Goal: Transaction & Acquisition: Purchase product/service

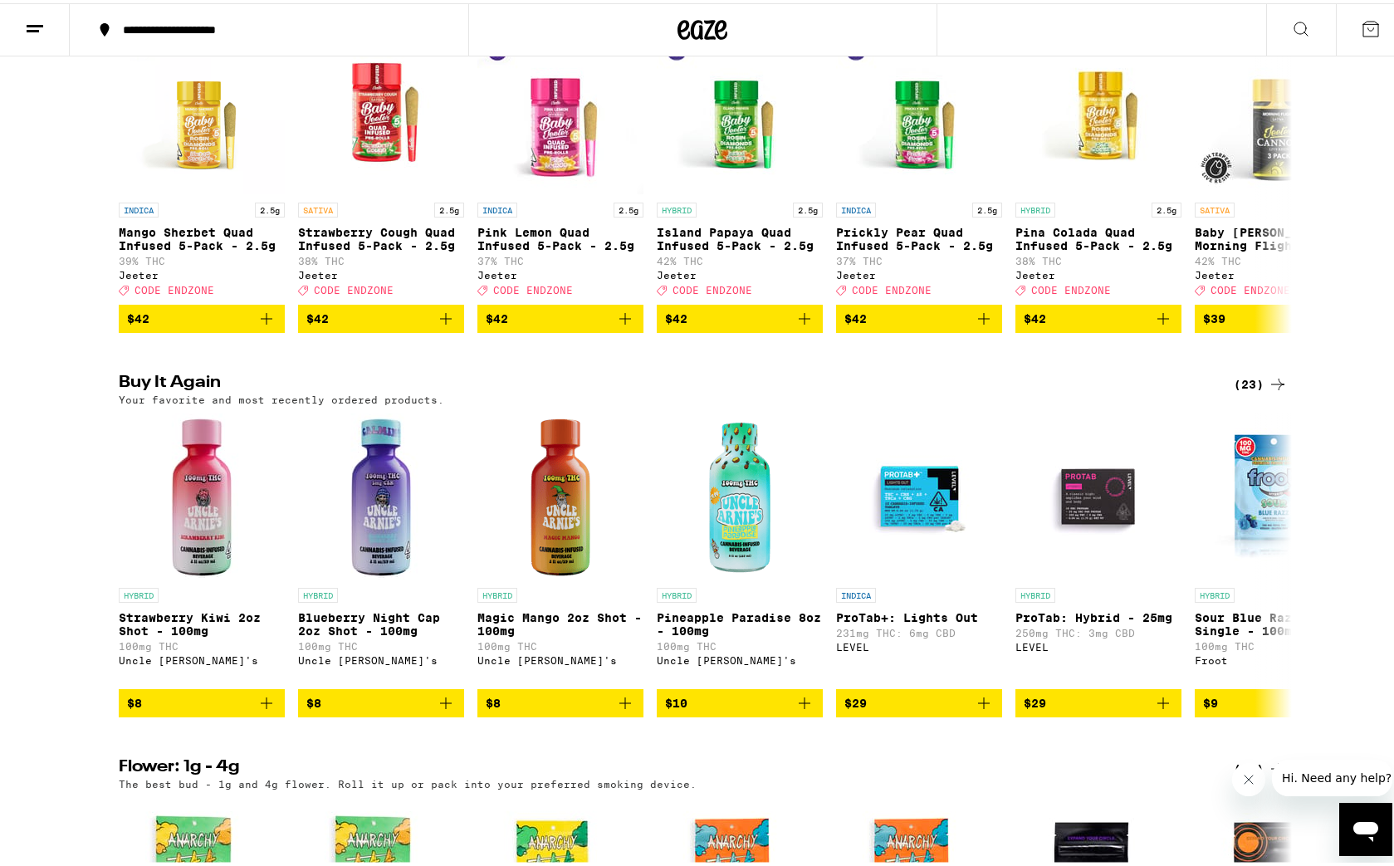
scroll to position [692, 0]
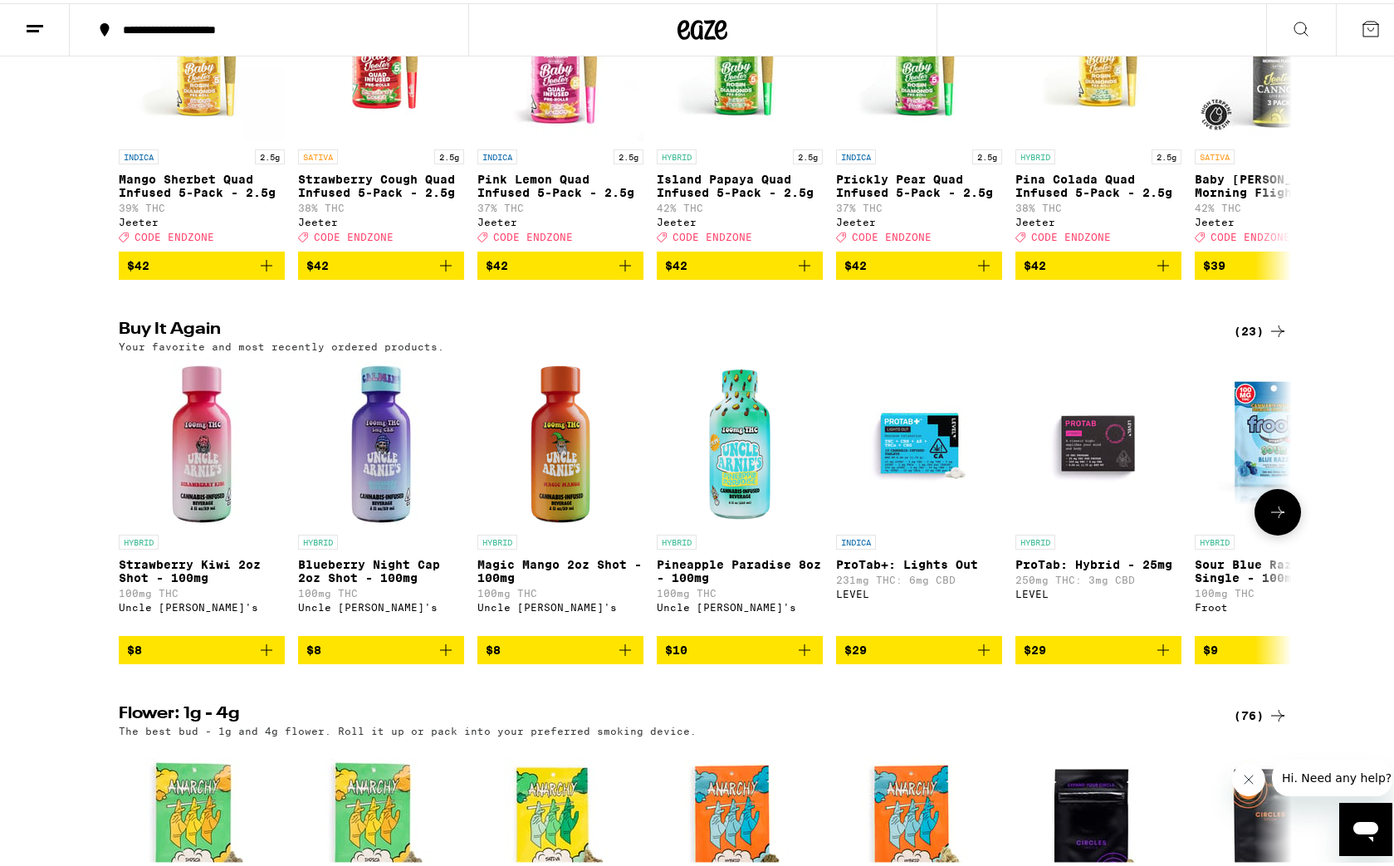
click at [1279, 519] on icon at bounding box center [1277, 509] width 20 height 20
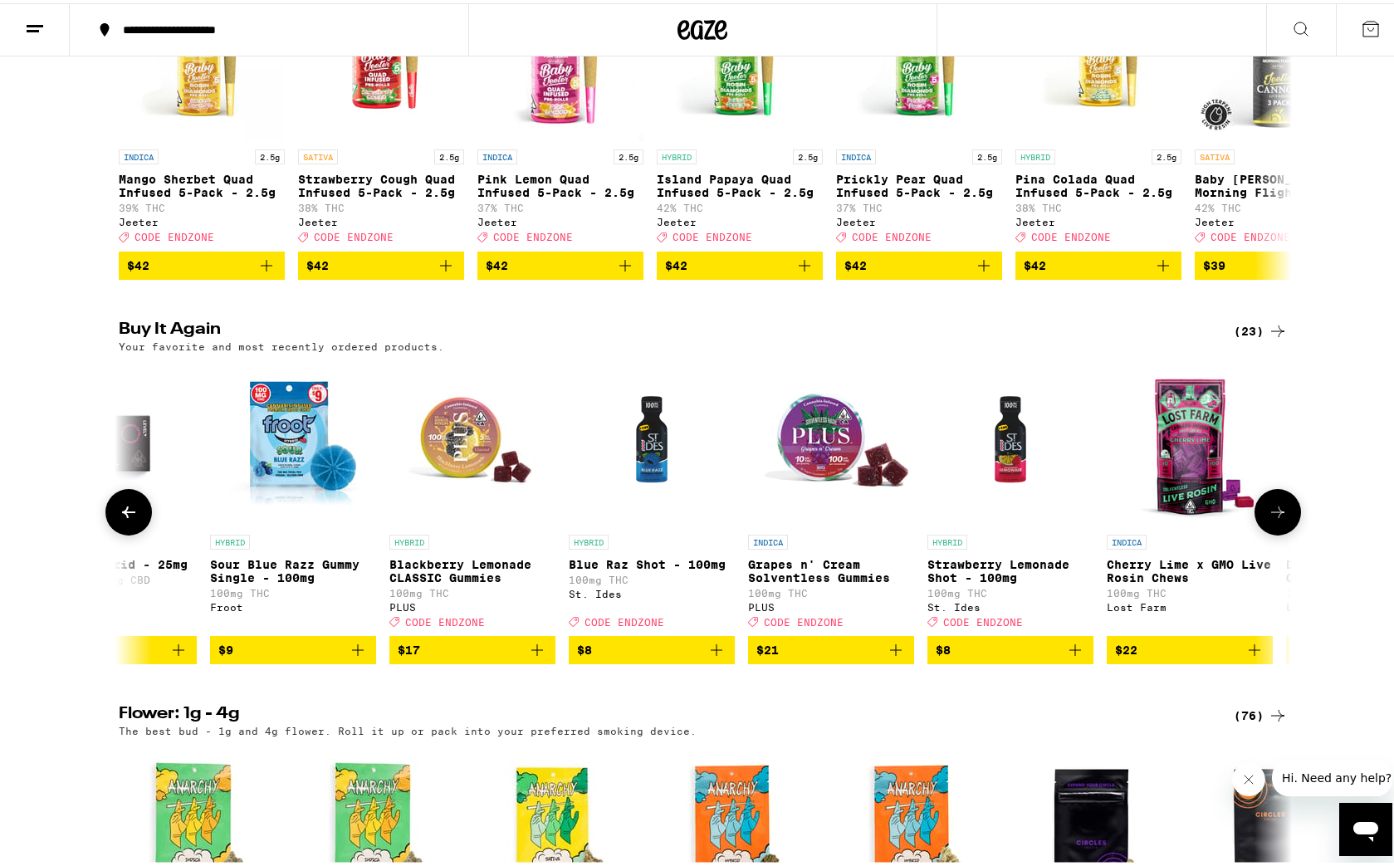
scroll to position [0, 988]
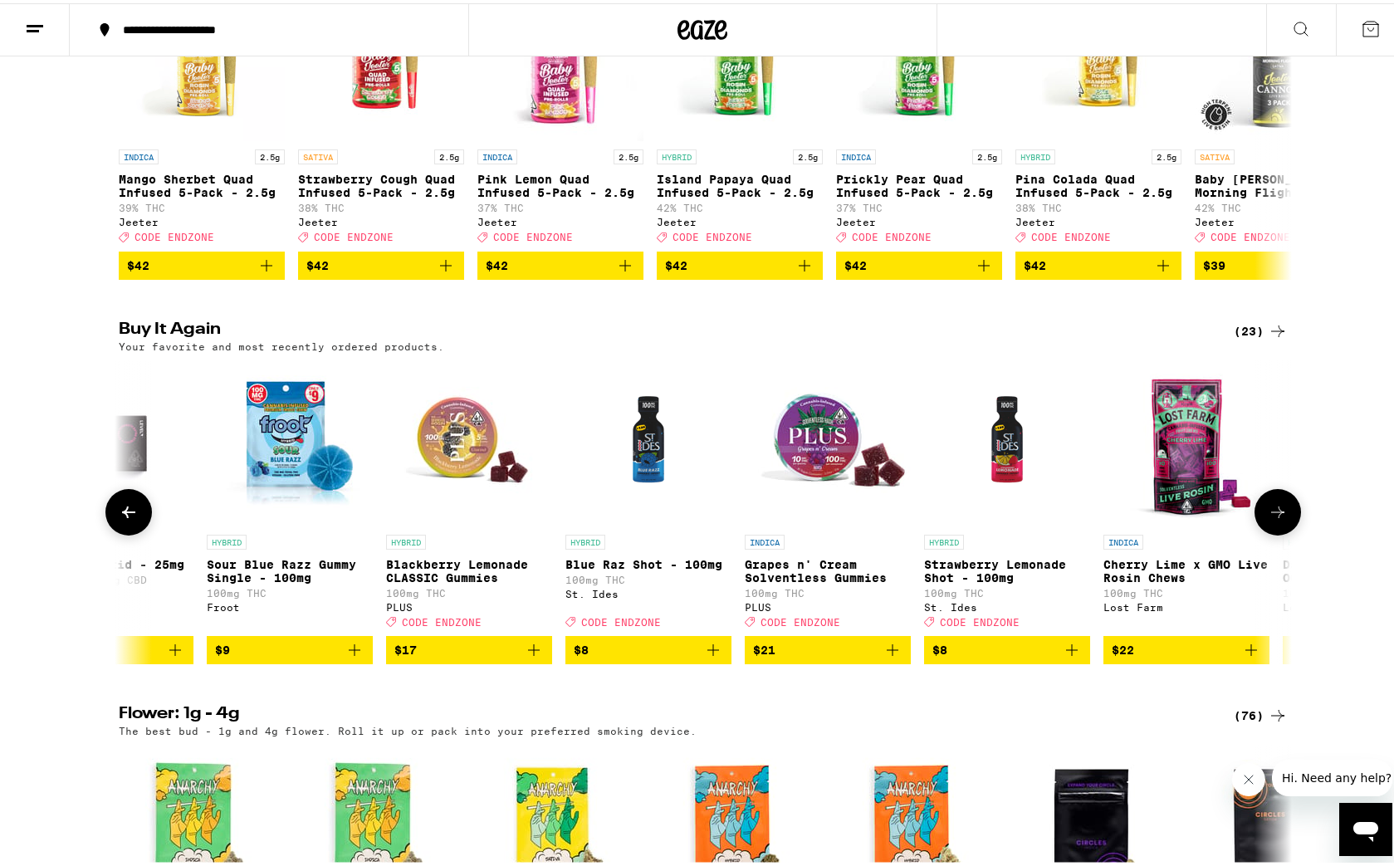
click at [1281, 519] on icon at bounding box center [1277, 509] width 20 height 20
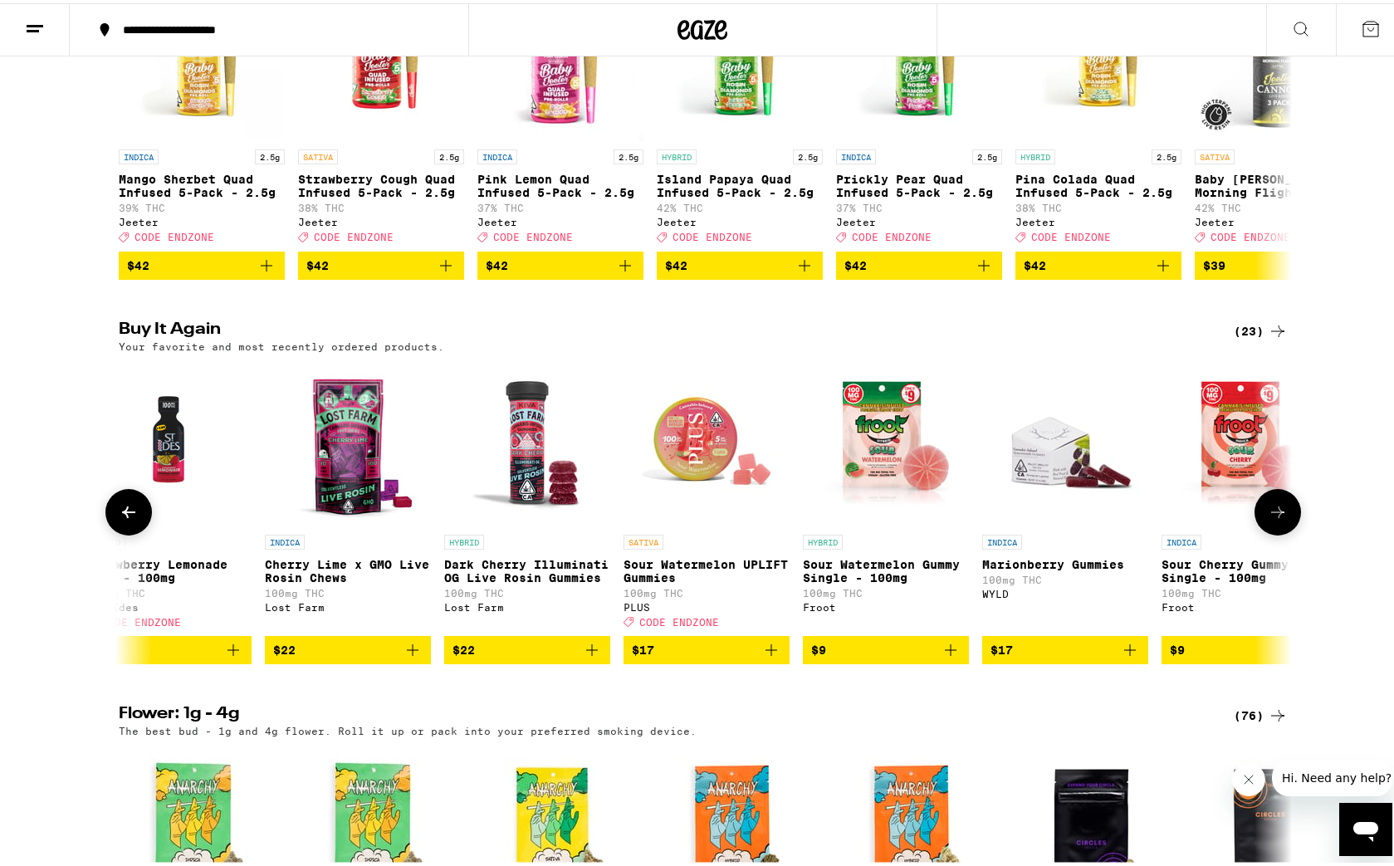
scroll to position [0, 1975]
